Goal: Task Accomplishment & Management: Manage account settings

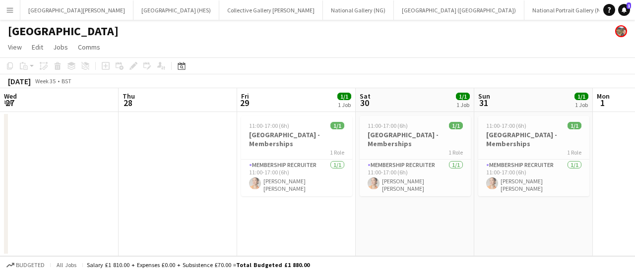
scroll to position [0, 253]
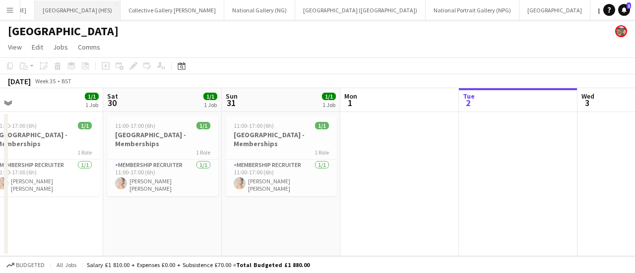
click at [46, 11] on button "[GEOGRAPHIC_DATA] (HES) Close" at bounding box center [78, 9] width 86 height 19
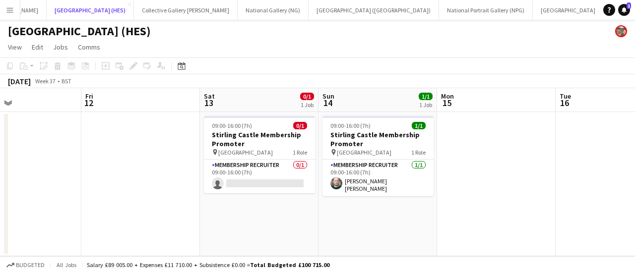
scroll to position [0, 273]
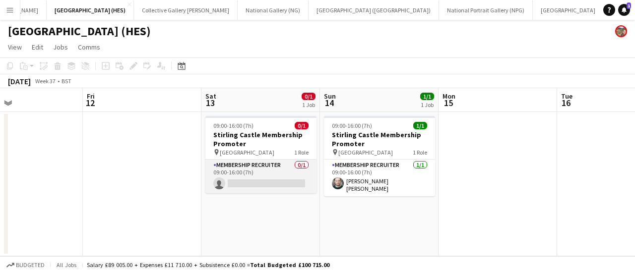
click at [276, 182] on app-card-role "Membership Recruiter 0/1 09:00-16:00 (7h) single-neutral-actions" at bounding box center [260, 177] width 111 height 34
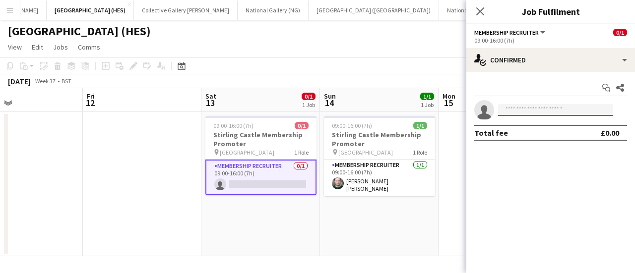
click at [530, 116] on body "Menu Boards Boards Boards All jobs Status Workforce Workforce My Workforce Recr…" at bounding box center [317, 136] width 635 height 273
type input "******"
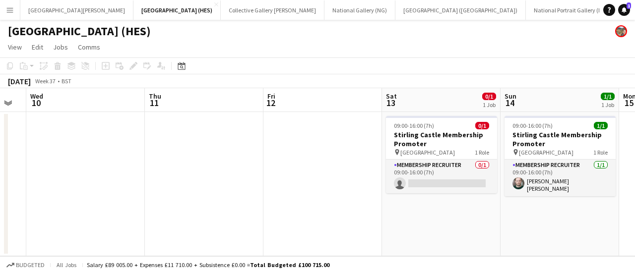
scroll to position [0, 448]
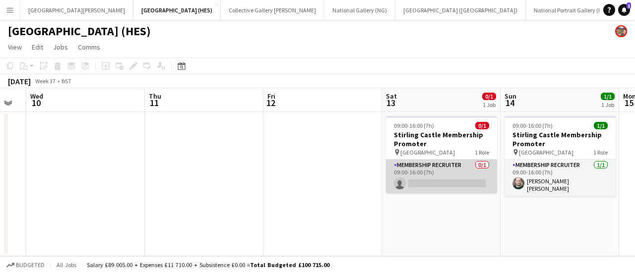
click at [453, 190] on app-card-role "Membership Recruiter 0/1 09:00-16:00 (7h) single-neutral-actions" at bounding box center [441, 177] width 111 height 34
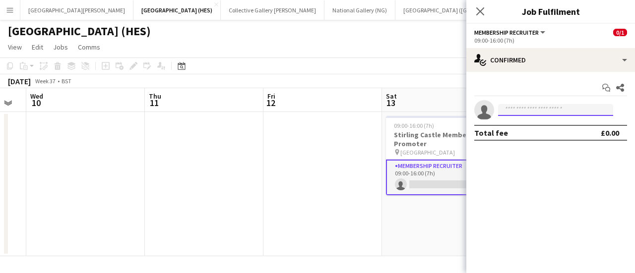
click at [559, 114] on input at bounding box center [555, 110] width 115 height 12
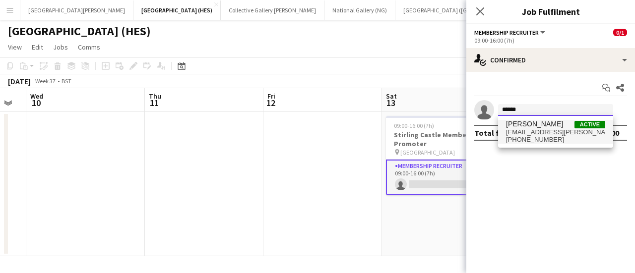
type input "******"
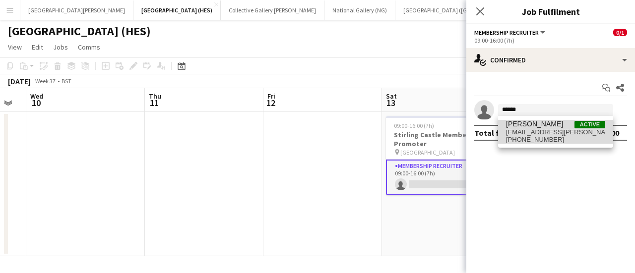
click at [548, 136] on span "+4407881224156" at bounding box center [555, 140] width 99 height 8
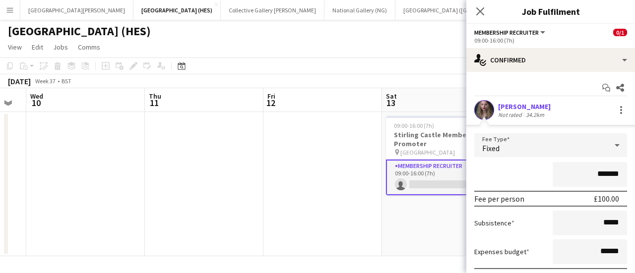
scroll to position [71, 0]
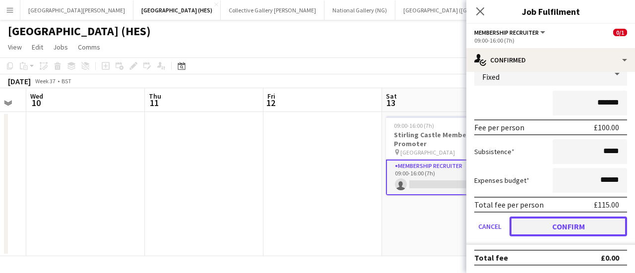
click at [532, 230] on button "Confirm" at bounding box center [569, 227] width 118 height 20
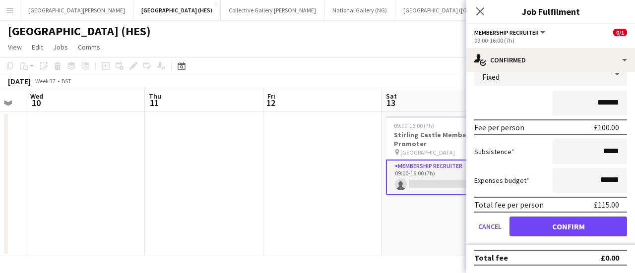
scroll to position [0, 0]
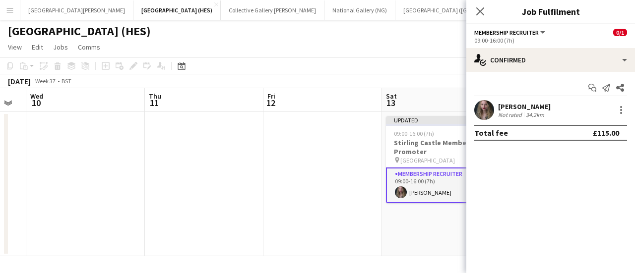
click at [424, 254] on app-date-cell "Updated 09:00-16:00 (7h) 1/1 Stirling Castle Membership Promoter pin Stirling C…" at bounding box center [441, 184] width 119 height 144
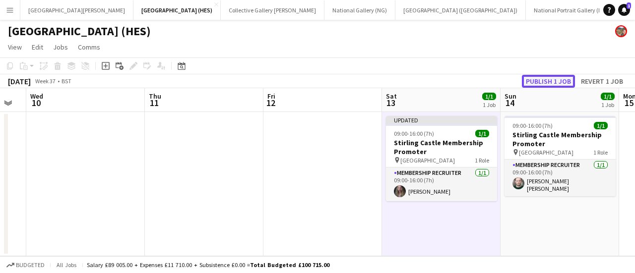
click at [532, 77] on button "Publish 1 job" at bounding box center [548, 81] width 53 height 13
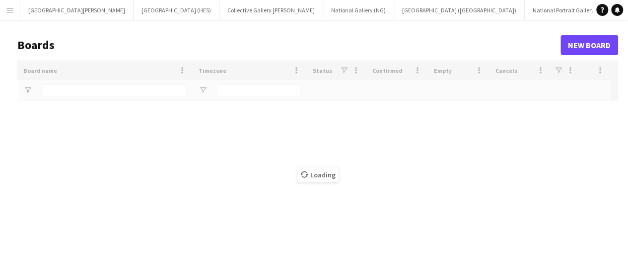
type input "*********"
